Goal: Task Accomplishment & Management: Use online tool/utility

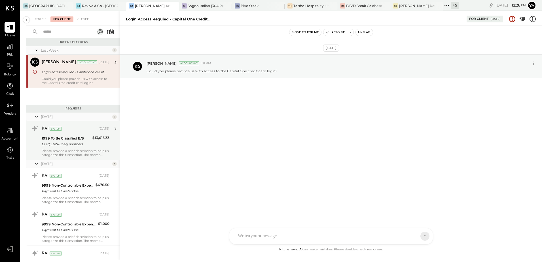
click at [74, 150] on div "Please provide a brief description to help us categorize this transaction. The …" at bounding box center [76, 153] width 68 height 8
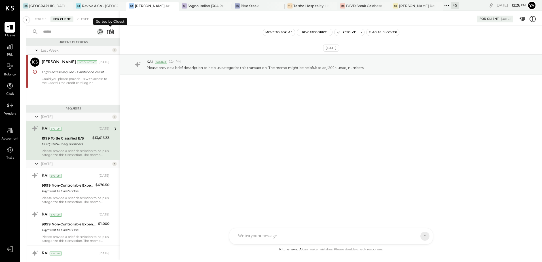
click at [112, 32] on icon at bounding box center [110, 32] width 8 height 8
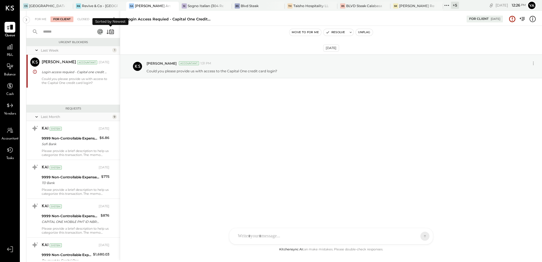
click at [112, 32] on icon at bounding box center [110, 32] width 8 height 8
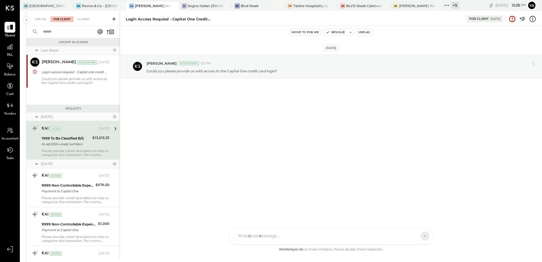
click at [202, 12] on div "Login access requied - Capital one credit card For Client [DATE]" at bounding box center [331, 17] width 422 height 11
click at [206, 10] on div "SI Sogno Italian (304 Restaurant)" at bounding box center [205, 6] width 53 height 9
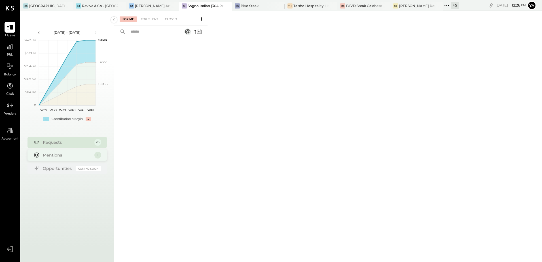
click at [66, 158] on div "Mentions 1" at bounding box center [67, 154] width 79 height 11
click at [148, 16] on div "For Me For Client Closed" at bounding box center [161, 18] width 94 height 15
click at [149, 18] on div "For Client" at bounding box center [149, 19] width 23 height 6
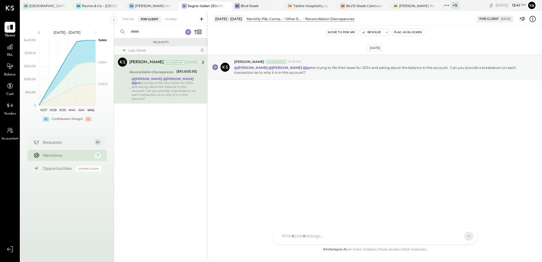
click at [133, 197] on div "Requests Last Week 1 [PERSON_NAME] Accountant [PERSON_NAME] Accountant [DATE] R…" at bounding box center [161, 142] width 94 height 208
